Goal: Obtain resource: Download file/media

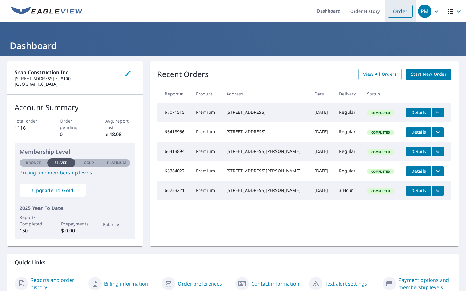
click at [399, 18] on li "Order" at bounding box center [400, 11] width 31 height 22
click at [400, 11] on link "Order" at bounding box center [400, 11] width 25 height 13
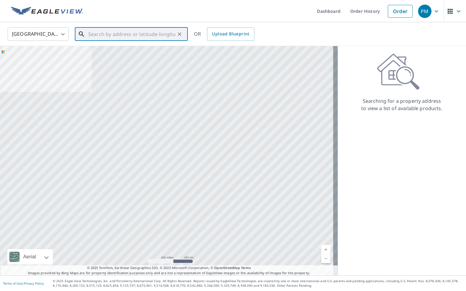
click at [146, 40] on input "text" at bounding box center [131, 34] width 87 height 17
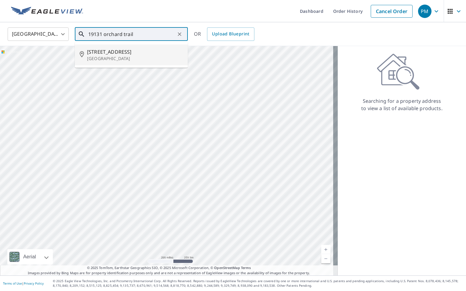
click at [156, 51] on span "[STREET_ADDRESS]" at bounding box center [135, 51] width 96 height 7
type input "[STREET_ADDRESS]"
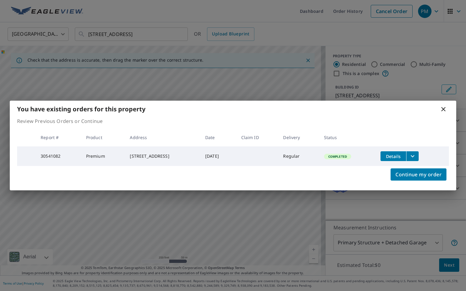
click at [416, 155] on icon "filesDropdownBtn-30541082" at bounding box center [412, 156] width 7 height 7
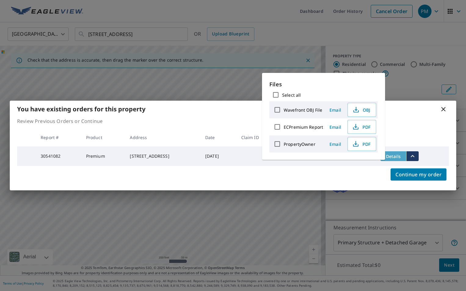
click at [398, 155] on span "Details" at bounding box center [393, 157] width 18 height 6
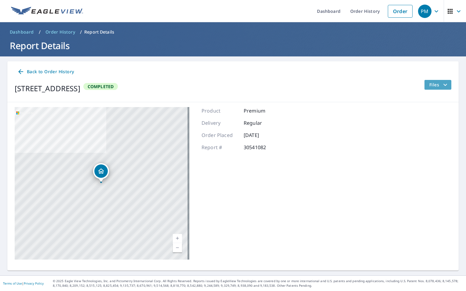
click at [424, 86] on button "Files" at bounding box center [437, 85] width 27 height 10
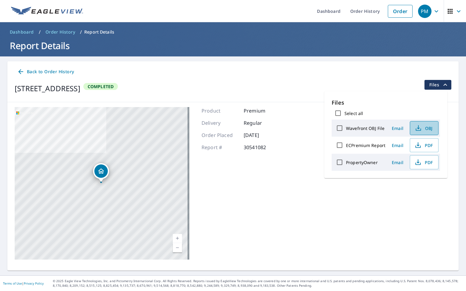
click at [426, 130] on span "OBJ" at bounding box center [424, 128] width 20 height 7
click at [423, 145] on span "PDF" at bounding box center [424, 145] width 20 height 7
click at [426, 166] on span "PDF" at bounding box center [424, 162] width 20 height 7
